Goal: Check status: Check status

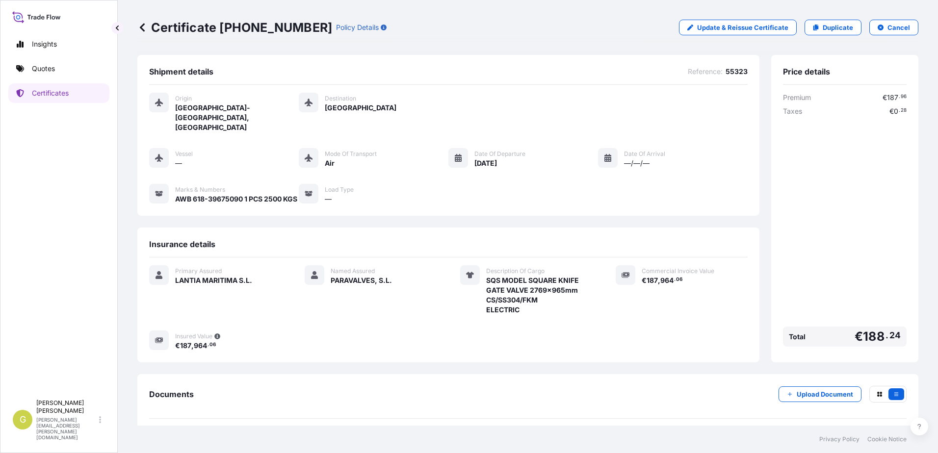
click at [52, 98] on p "Certificates" at bounding box center [50, 93] width 37 height 10
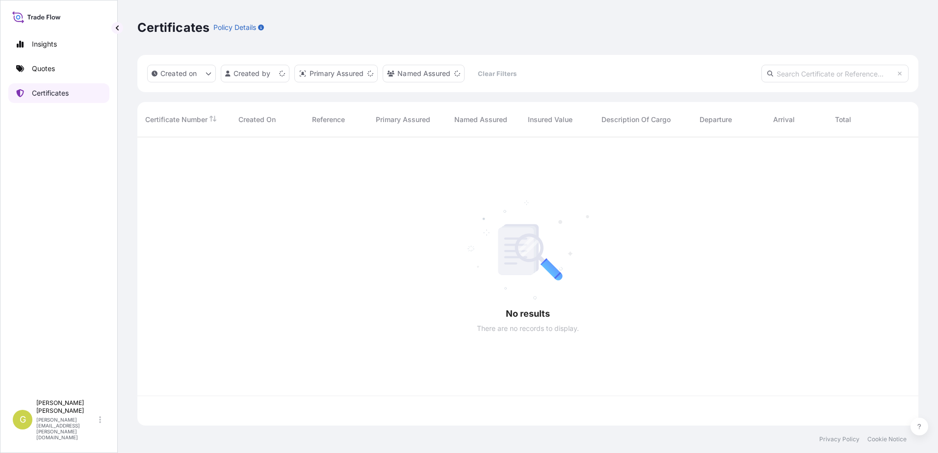
scroll to position [286, 773]
click at [830, 80] on input "text" at bounding box center [834, 74] width 147 height 18
paste input "31519-402"
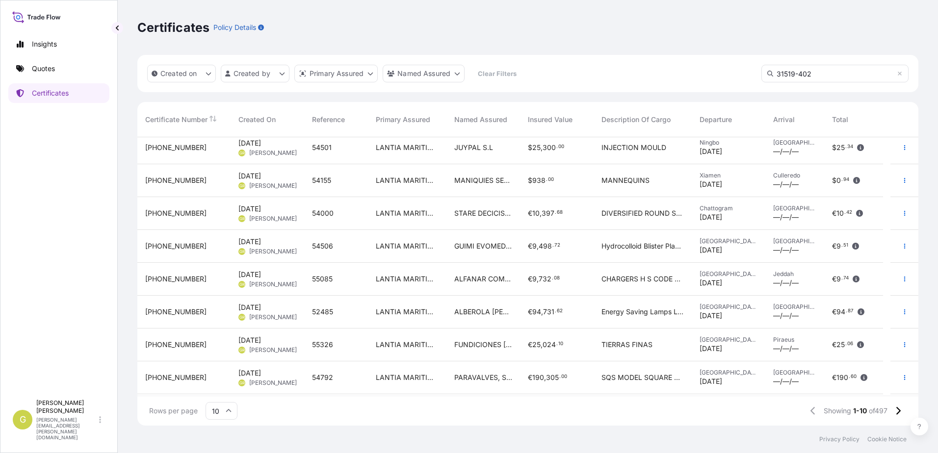
scroll to position [0, 0]
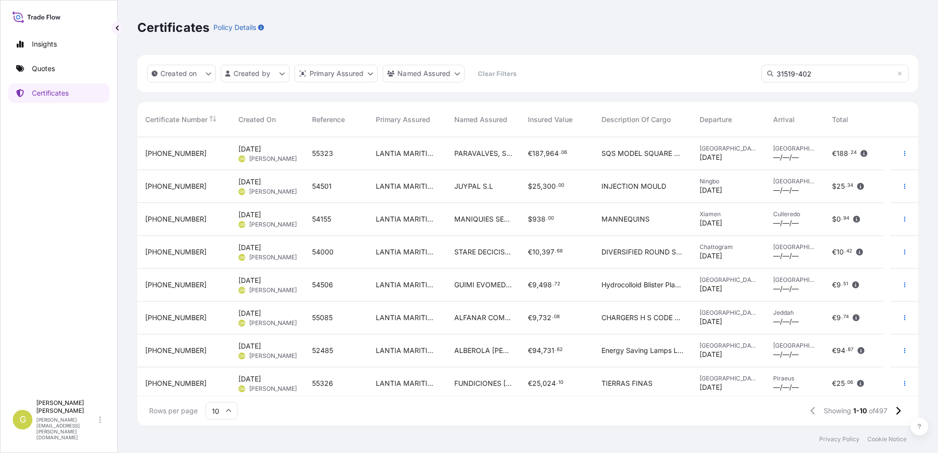
click at [832, 76] on input "31519-402" at bounding box center [834, 74] width 147 height 18
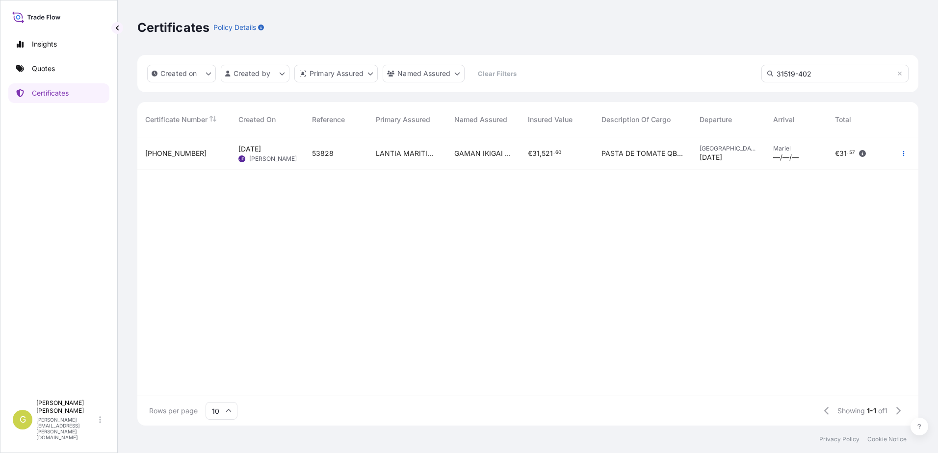
type input "31519-402"
click at [311, 158] on div "53828" at bounding box center [336, 153] width 64 height 33
